Goal: Task Accomplishment & Management: Use online tool/utility

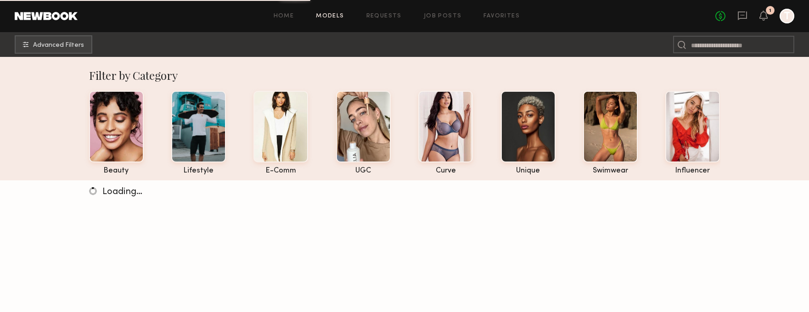
click at [228, 139] on div "beauty lifestyle e-comm UGC curve unique swimwear influencer" at bounding box center [397, 130] width 646 height 89
click at [200, 137] on div at bounding box center [198, 126] width 55 height 72
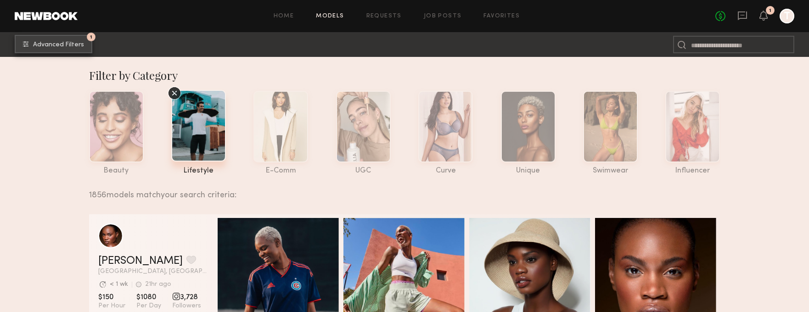
click at [50, 45] on span "Advanced Filters" at bounding box center [58, 45] width 51 height 6
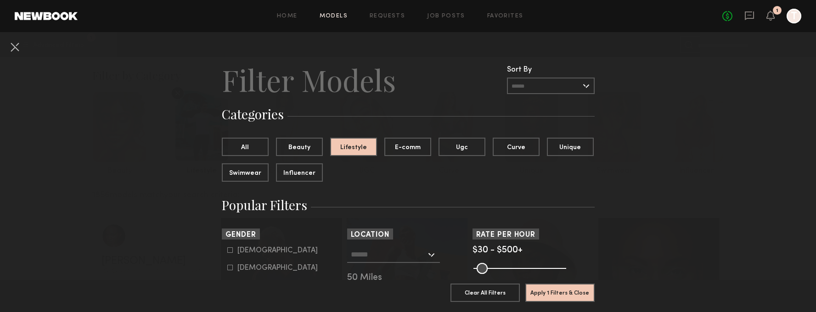
scroll to position [72, 0]
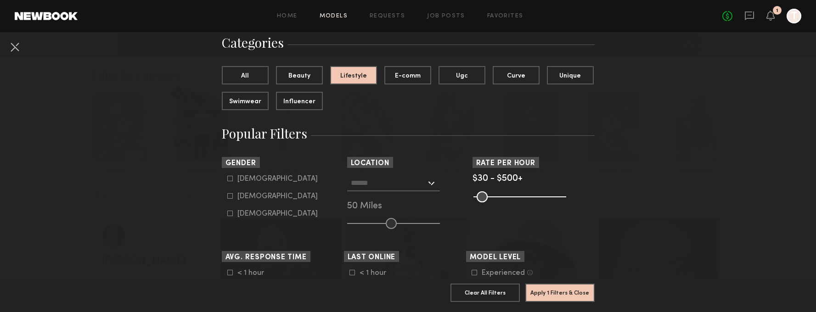
click at [227, 198] on icon at bounding box center [230, 196] width 6 height 6
type input "**"
click at [427, 185] on div at bounding box center [393, 183] width 93 height 17
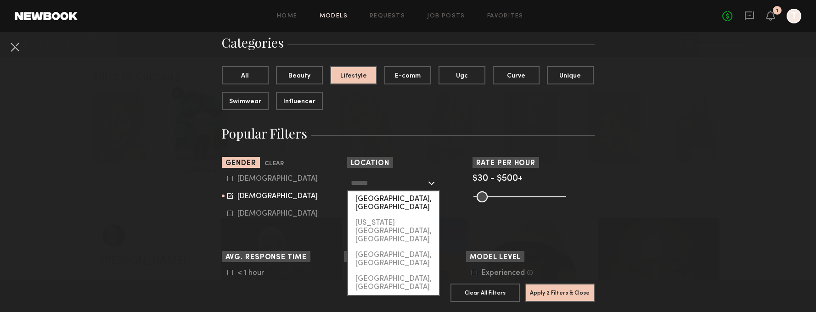
click at [403, 200] on div "[GEOGRAPHIC_DATA], [GEOGRAPHIC_DATA]" at bounding box center [393, 203] width 91 height 24
type input "**********"
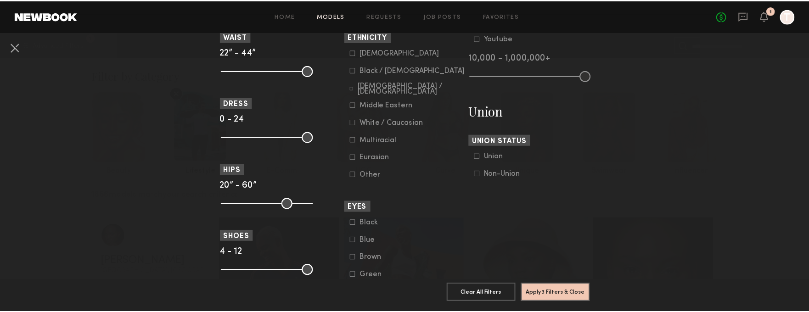
scroll to position [567, 0]
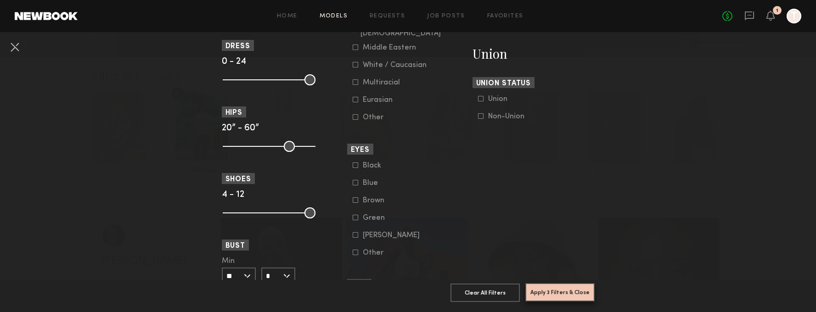
click at [576, 283] on button "Apply 3 Filters & Close" at bounding box center [559, 292] width 69 height 18
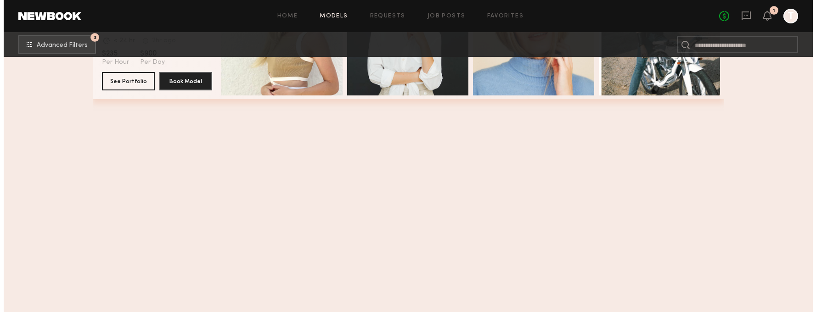
scroll to position [6616, 0]
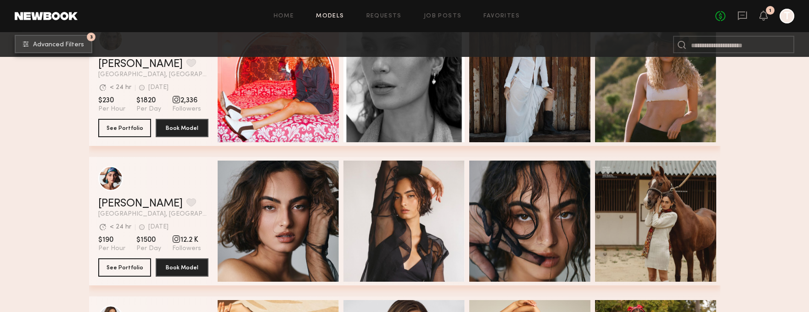
click at [49, 42] on span "Advanced Filters" at bounding box center [58, 45] width 51 height 6
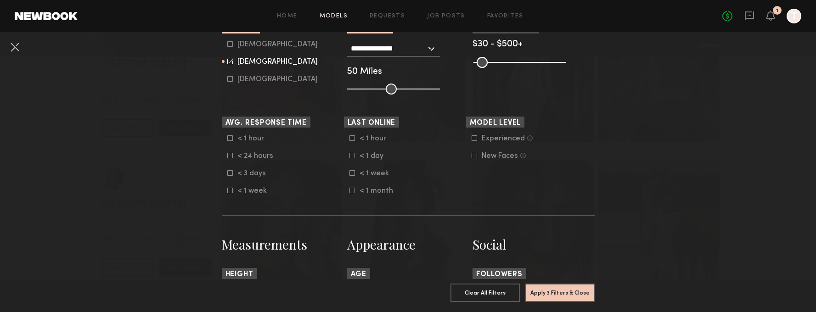
scroll to position [304, 0]
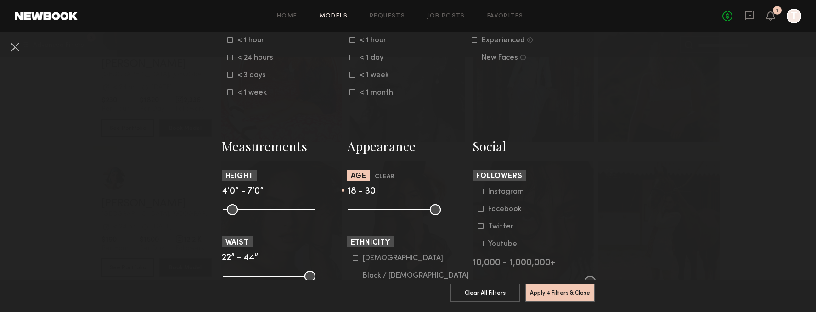
drag, startPoint x: 430, startPoint y: 211, endPoint x: 381, endPoint y: 215, distance: 49.3
type input "**"
click at [381, 215] on input "range" at bounding box center [394, 209] width 93 height 11
drag, startPoint x: 546, startPoint y: 286, endPoint x: 526, endPoint y: 280, distance: 20.6
click at [546, 286] on button "Apply 4 Filters & Close" at bounding box center [559, 292] width 69 height 18
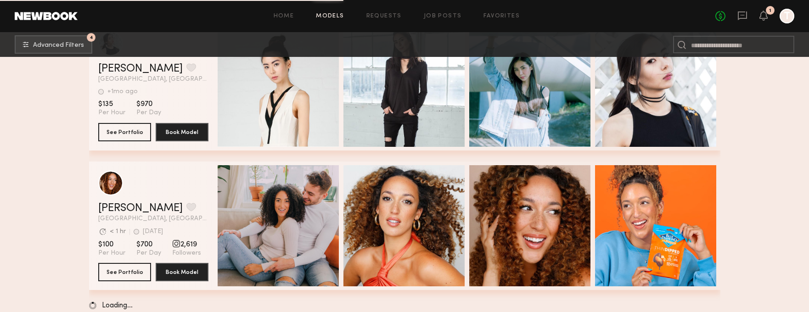
scroll to position [20021, 0]
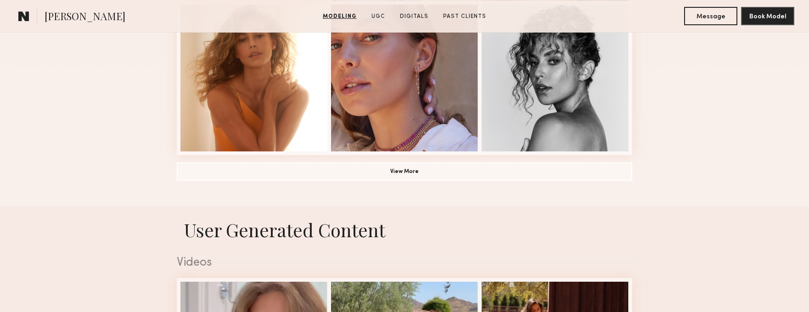
scroll to position [568, 0]
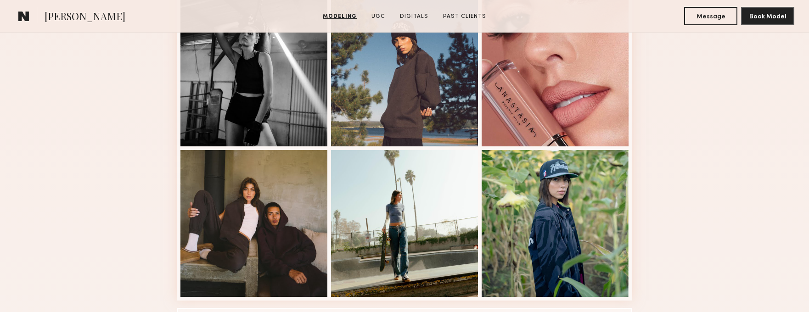
scroll to position [572, 0]
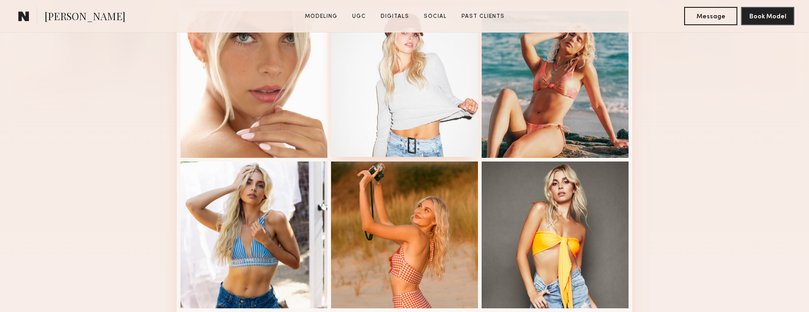
scroll to position [307, 0]
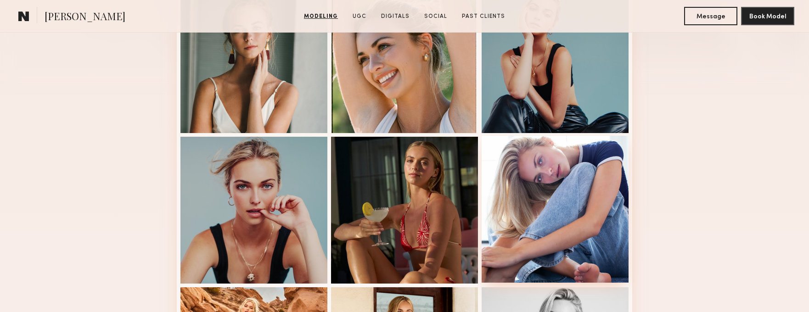
scroll to position [433, 0]
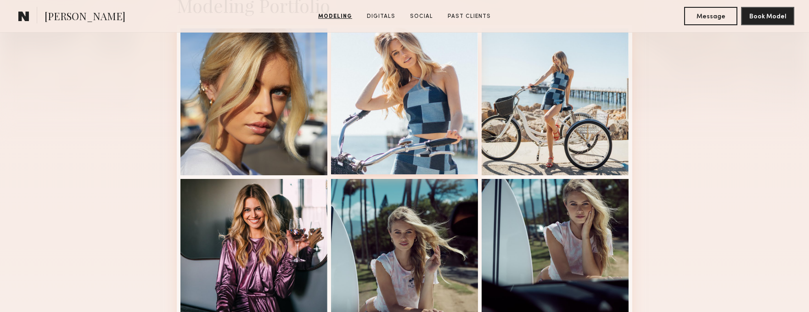
scroll to position [255, 0]
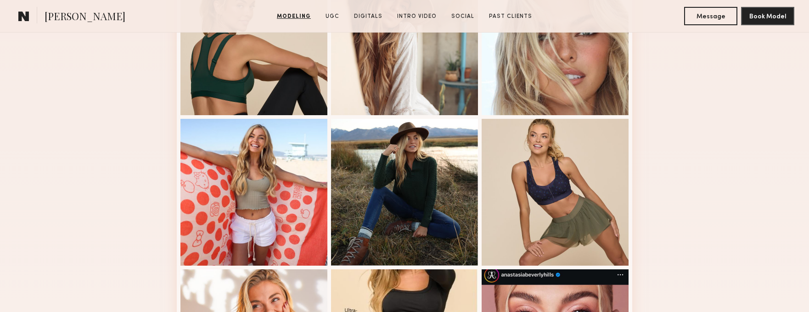
scroll to position [516, 0]
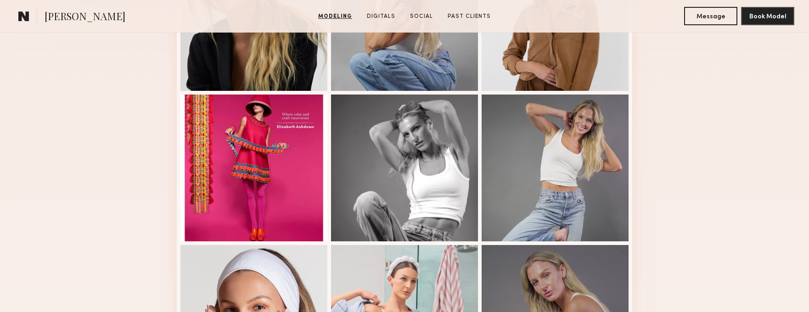
scroll to position [265, 0]
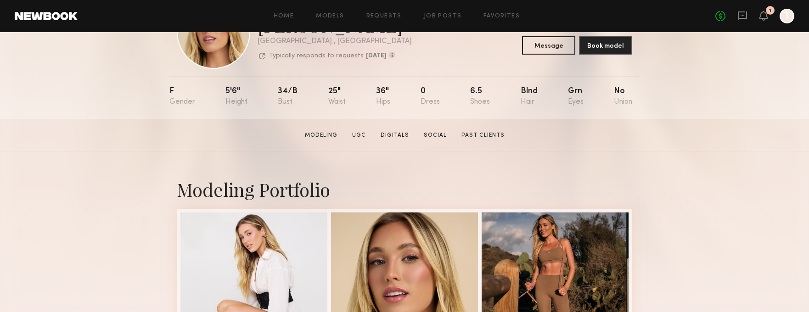
scroll to position [304, 0]
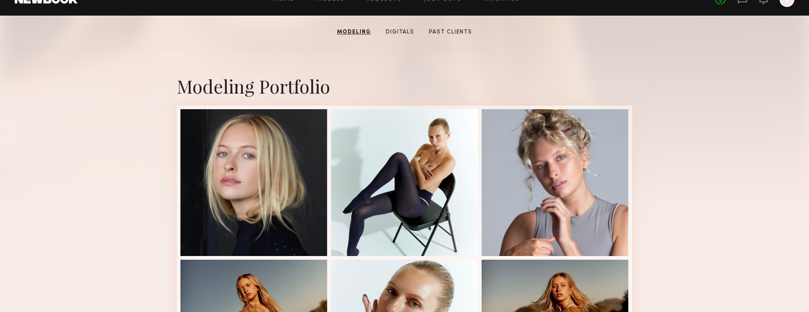
scroll to position [332, 0]
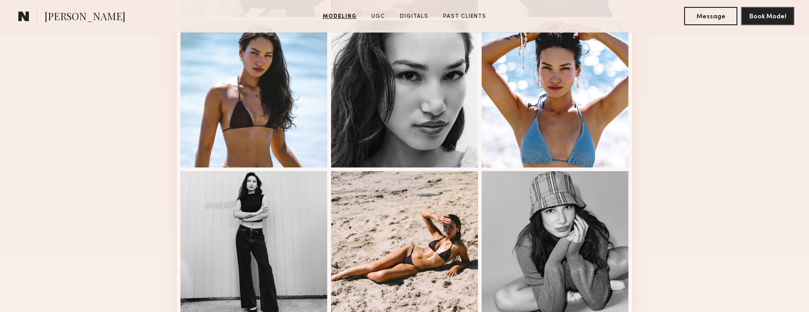
scroll to position [348, 0]
